Goal: Book appointment/travel/reservation

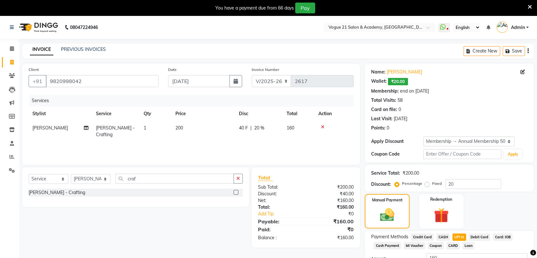
select select "4433"
select select "service"
select select "52036"
select select "1: Object"
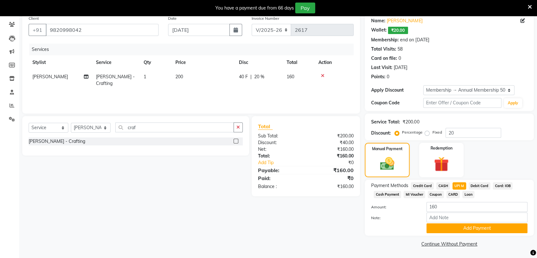
click at [94, 44] on div "Services" at bounding box center [193, 50] width 329 height 12
click at [449, 229] on button "Add Payment" at bounding box center [476, 228] width 101 height 10
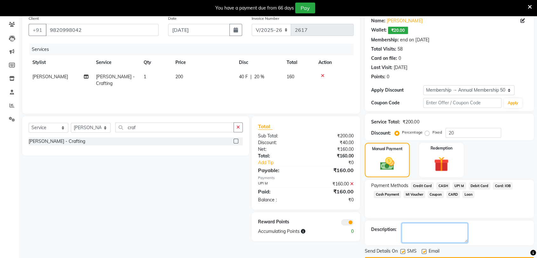
click at [448, 227] on textarea at bounding box center [435, 233] width 66 height 20
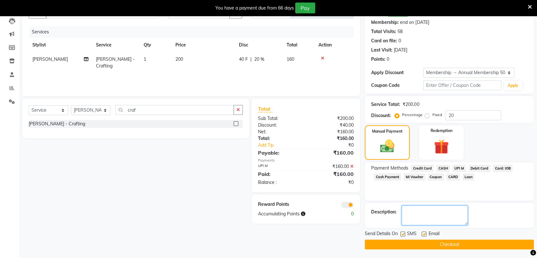
scroll to position [69, 0]
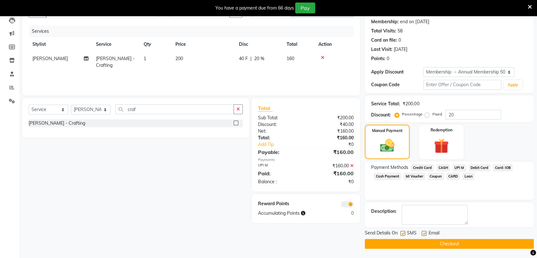
click at [446, 242] on button "Checkout" at bounding box center [449, 244] width 169 height 10
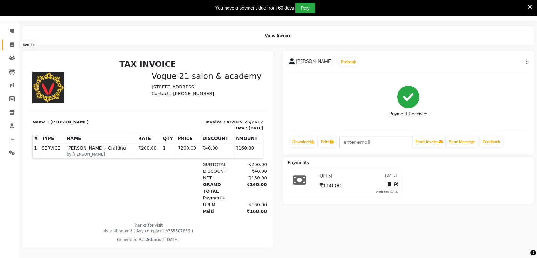
click at [13, 42] on icon at bounding box center [11, 44] width 3 height 5
select select "4433"
select select "service"
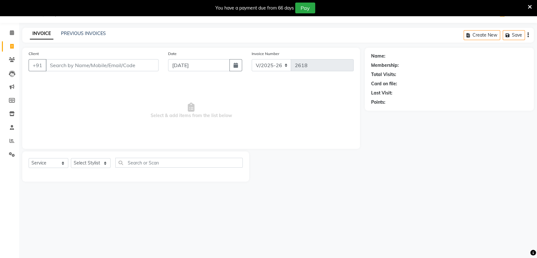
scroll to position [16, 0]
click at [52, 62] on input "Client" at bounding box center [102, 65] width 113 height 12
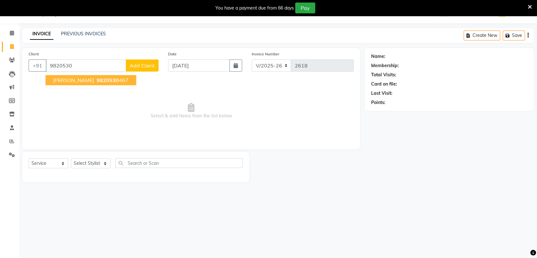
click at [111, 84] on button "[PERSON_NAME] 9820530 467" at bounding box center [90, 80] width 91 height 10
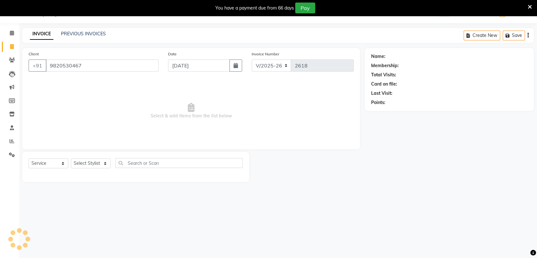
type input "9820530467"
select select "1: Object"
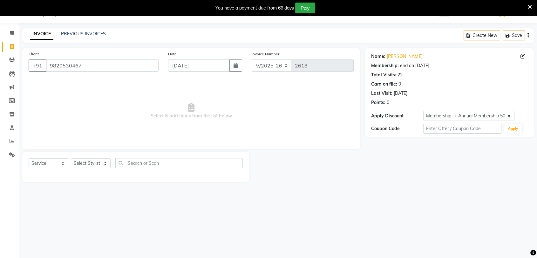
click at [531, 5] on icon at bounding box center [530, 7] width 4 height 6
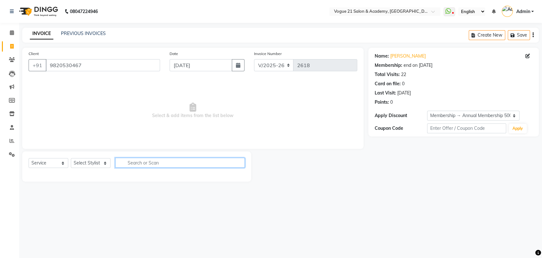
click at [155, 162] on input "text" at bounding box center [180, 163] width 130 height 10
type input "cut"
click at [96, 165] on select "Select Stylist [PERSON_NAME] [PERSON_NAME] [PERSON_NAME] [PERSON_NAME] [PERSON_…" at bounding box center [91, 163] width 40 height 10
click at [92, 161] on select "Select Stylist [PERSON_NAME] [PERSON_NAME] [PERSON_NAME] [PERSON_NAME] [PERSON_…" at bounding box center [91, 163] width 40 height 10
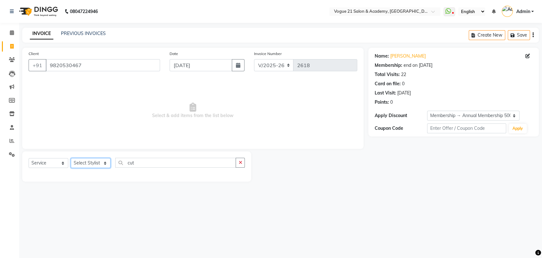
select select "79160"
click at [71, 158] on select "Select Stylist [PERSON_NAME] [PERSON_NAME] [PERSON_NAME] [PERSON_NAME] [PERSON_…" at bounding box center [91, 163] width 40 height 10
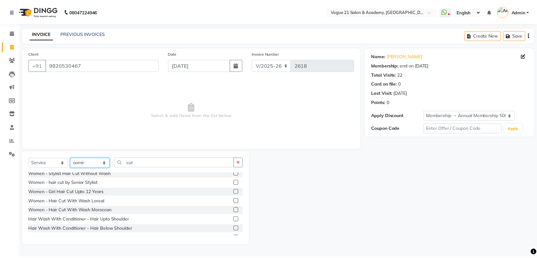
scroll to position [23, 0]
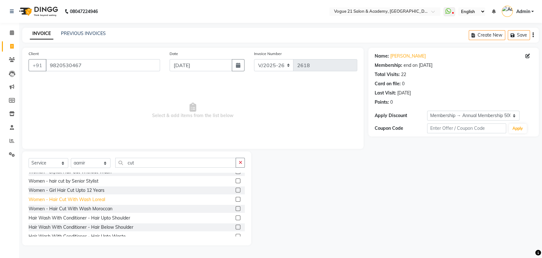
click at [72, 201] on div "Women - Hair Cut With Wash Loreal" at bounding box center [67, 199] width 77 height 7
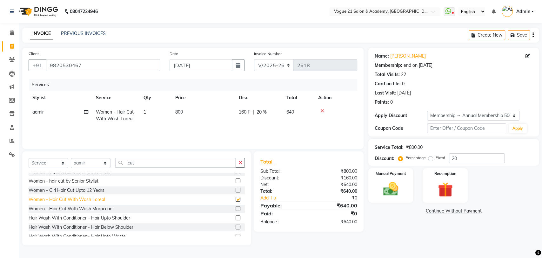
checkbox input "false"
click at [379, 190] on img at bounding box center [390, 189] width 25 height 18
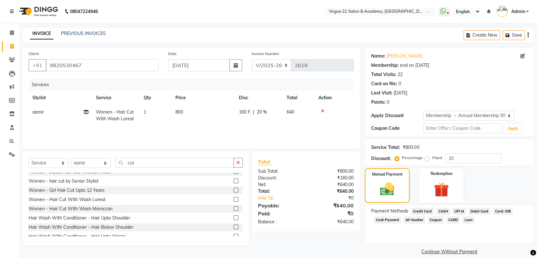
click at [460, 211] on span "UPI M" at bounding box center [460, 211] width 14 height 7
click at [503, 250] on button "Add Payment" at bounding box center [476, 254] width 101 height 10
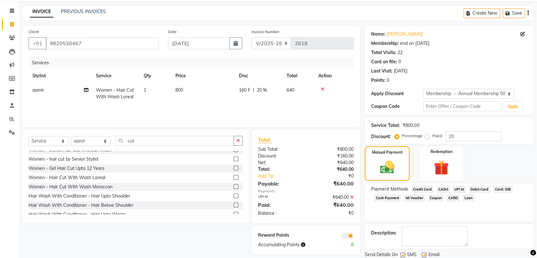
scroll to position [43, 0]
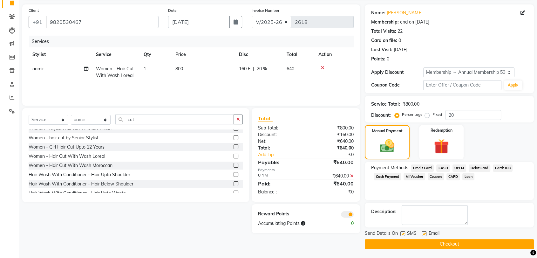
click at [490, 239] on button "Checkout" at bounding box center [449, 244] width 169 height 10
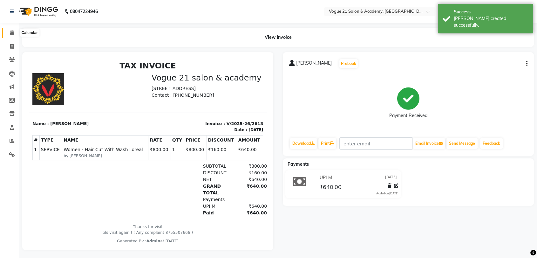
click at [9, 29] on span at bounding box center [11, 32] width 11 height 7
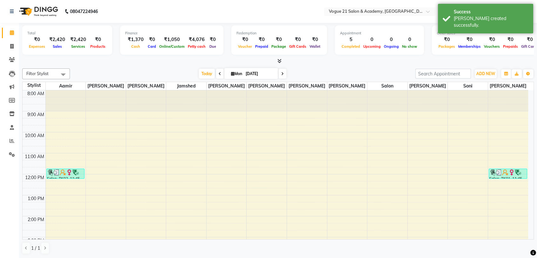
click at [282, 75] on icon at bounding box center [282, 74] width 3 height 4
type input "02-09-2025"
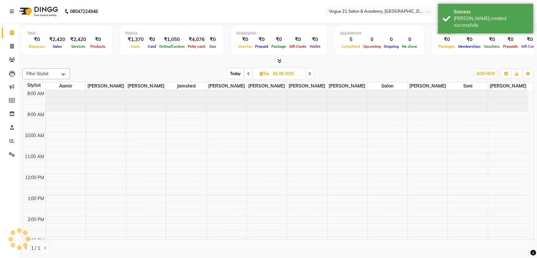
scroll to position [164, 0]
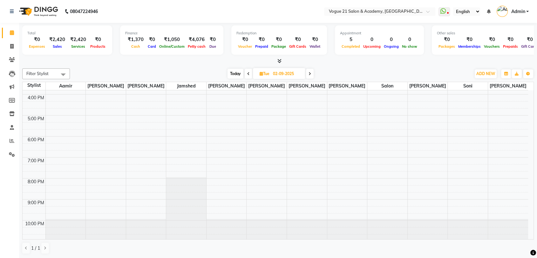
click at [56, 101] on div "8:00 AM 9:00 AM 10:00 AM 11:00 AM 12:00 PM 1:00 PM 2:00 PM 3:00 PM 4:00 PM 5:00…" at bounding box center [276, 84] width 506 height 314
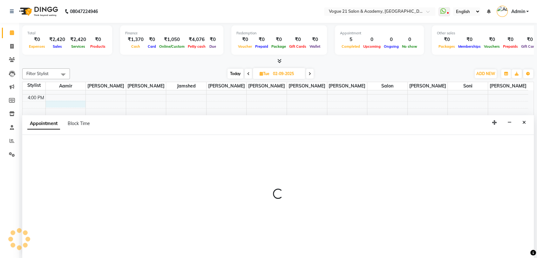
scroll to position [0, 0]
select select "79160"
select select "tentative"
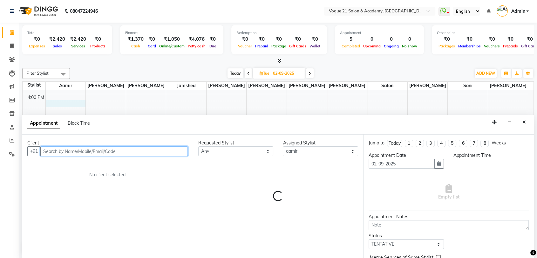
select select "975"
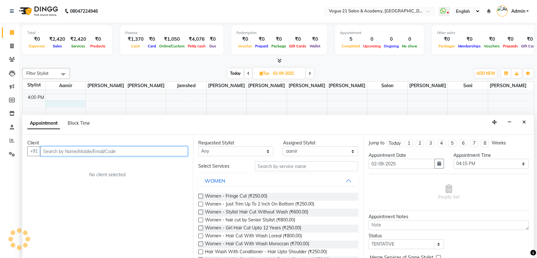
click at [133, 153] on input "text" at bounding box center [113, 151] width 147 height 10
click at [66, 146] on input "text" at bounding box center [113, 151] width 147 height 10
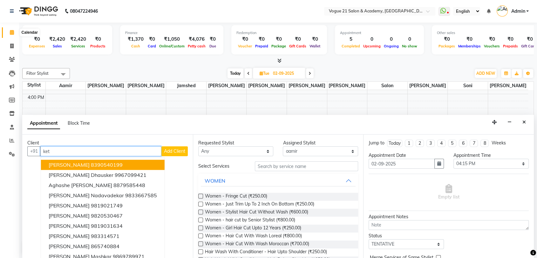
type input "ket"
click at [10, 34] on icon at bounding box center [12, 32] width 4 height 5
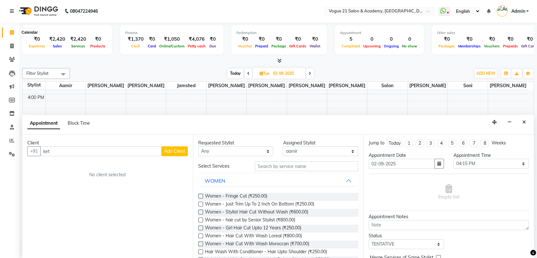
click at [10, 34] on icon at bounding box center [12, 32] width 4 height 5
click at [13, 34] on icon at bounding box center [12, 32] width 4 height 5
click at [525, 119] on button "Close" at bounding box center [524, 122] width 9 height 10
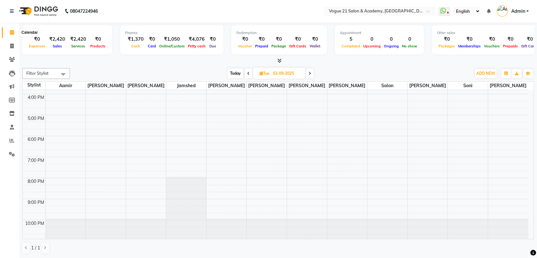
click at [9, 35] on span at bounding box center [11, 32] width 11 height 7
click at [12, 31] on icon at bounding box center [12, 32] width 4 height 5
click at [249, 73] on icon at bounding box center [248, 74] width 3 height 4
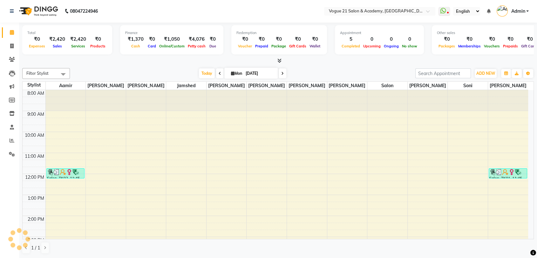
scroll to position [164, 0]
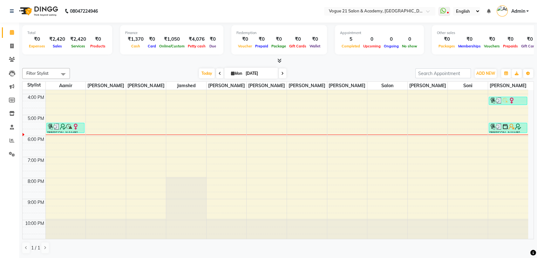
click at [281, 73] on icon at bounding box center [282, 74] width 3 height 4
type input "02-09-2025"
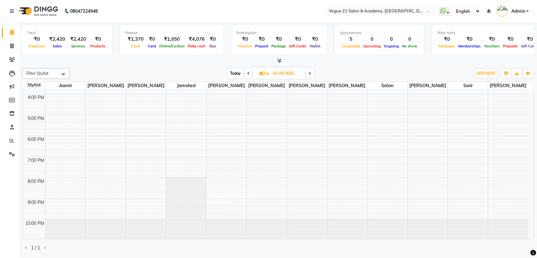
click at [61, 102] on div "8:00 AM 9:00 AM 10:00 AM 11:00 AM 12:00 PM 1:00 PM 2:00 PM 3:00 PM 4:00 PM 5:00…" at bounding box center [276, 83] width 506 height 314
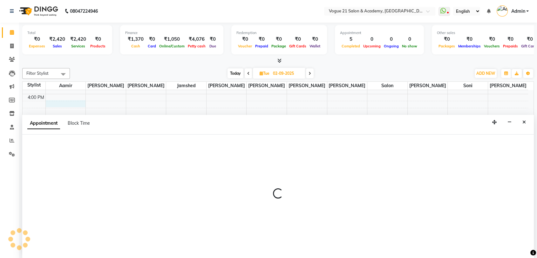
select select "79160"
select select "975"
select select "tentative"
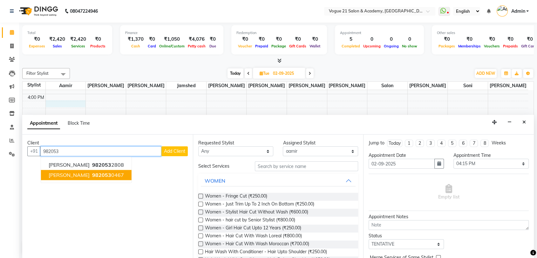
click at [65, 170] on button "[PERSON_NAME] 982053 0467" at bounding box center [86, 175] width 91 height 10
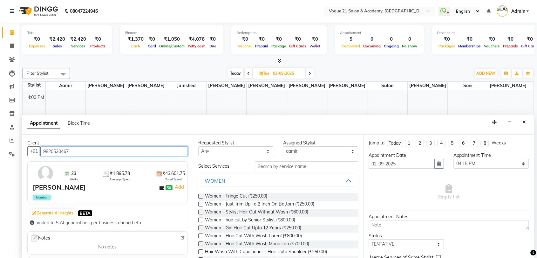
type input "9820530467"
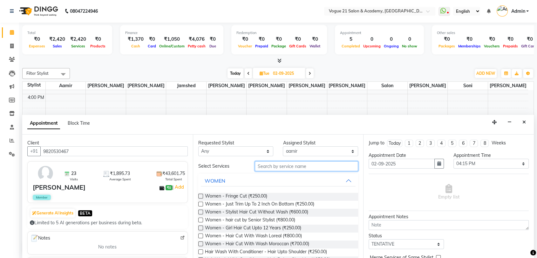
click at [278, 164] on input "text" at bounding box center [307, 166] width 104 height 10
type input "y"
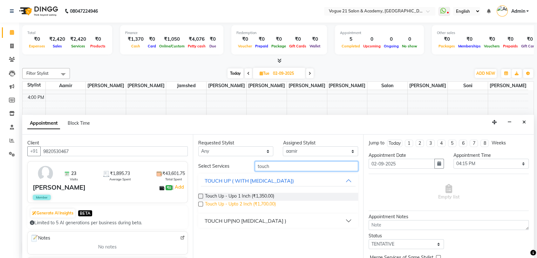
type input "touch"
click at [257, 201] on span "Touch Up - Upto 2 Inch (₹1,700.00)" at bounding box center [240, 205] width 71 height 8
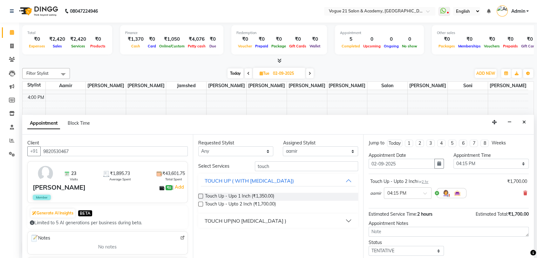
click at [292, 224] on button "TOUCH UP(NO [MEDICAL_DATA] )" at bounding box center [278, 220] width 155 height 11
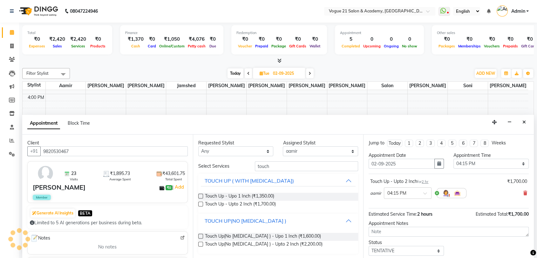
scroll to position [1, 0]
click at [275, 202] on span "Touch Up - Upto 2 Inch (₹1,700.00)" at bounding box center [240, 204] width 71 height 8
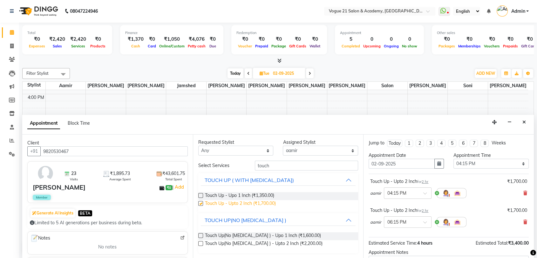
checkbox input "false"
click at [523, 221] on icon at bounding box center [525, 222] width 4 height 4
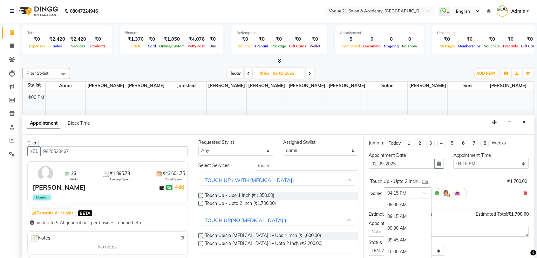
click at [423, 194] on div at bounding box center [407, 192] width 47 height 7
click at [404, 203] on div "04:00 PM" at bounding box center [407, 207] width 47 height 12
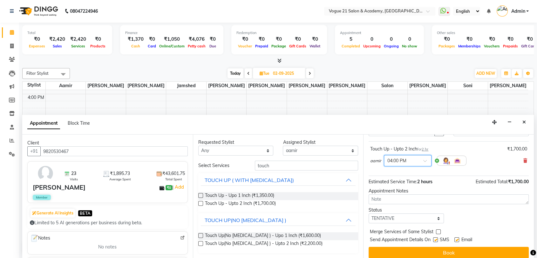
scroll to position [38, 0]
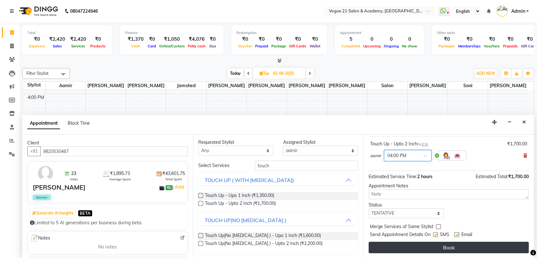
click at [458, 245] on button "Book" at bounding box center [449, 247] width 160 height 11
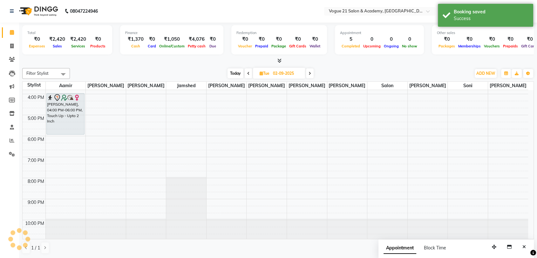
scroll to position [0, 0]
click at [247, 73] on icon at bounding box center [248, 74] width 3 height 4
type input "[DATE]"
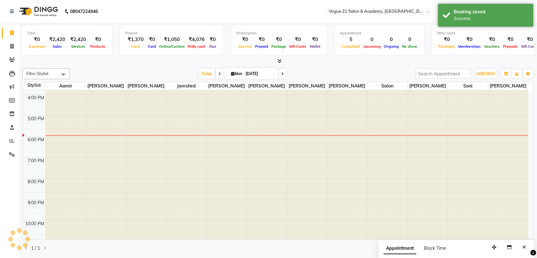
scroll to position [164, 0]
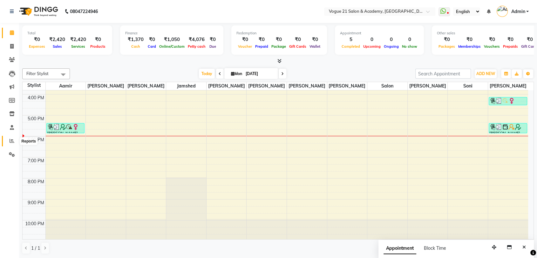
click at [10, 141] on icon at bounding box center [12, 140] width 5 height 5
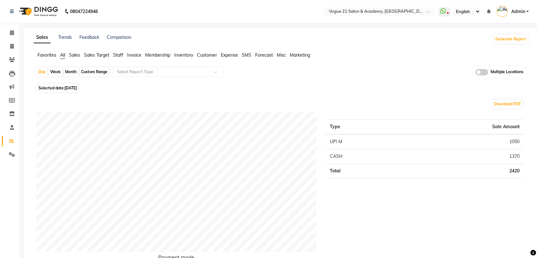
click at [121, 54] on span "Staff" at bounding box center [118, 55] width 10 height 6
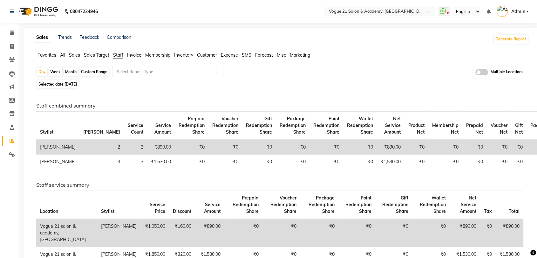
click at [132, 81] on div "Selected date: [DATE]" at bounding box center [282, 84] width 492 height 7
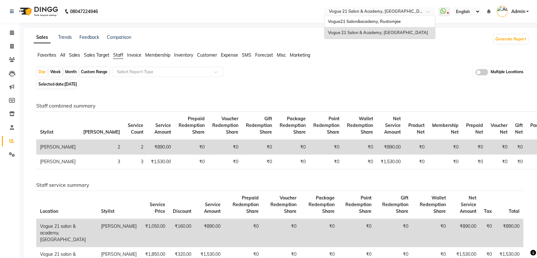
click at [399, 8] on div "Select Location × Vogue 21 [GEOGRAPHIC_DATA], [GEOGRAPHIC_DATA]" at bounding box center [374, 11] width 99 height 6
click at [290, 19] on nav "08047224946 Select Location × Vogue 21 Salon & Academy, Thane Vogue21 Salon&aca…" at bounding box center [268, 11] width 537 height 23
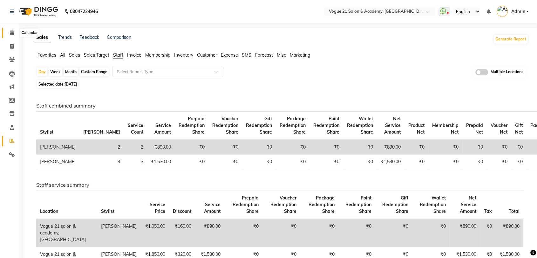
click at [9, 35] on span at bounding box center [11, 32] width 11 height 7
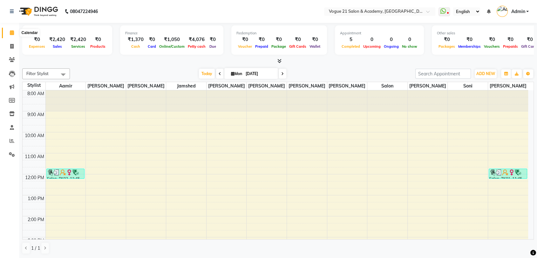
click at [10, 34] on icon at bounding box center [12, 32] width 4 height 5
